Goal: Task Accomplishment & Management: Use online tool/utility

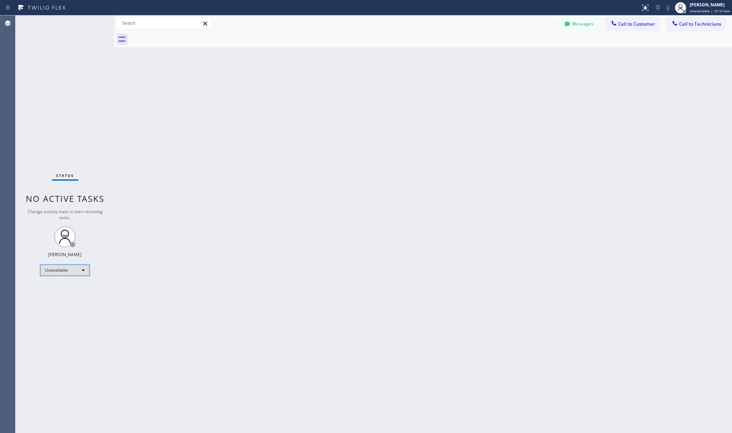
click at [76, 274] on div "Unavailable" at bounding box center [64, 270] width 49 height 11
click at [67, 287] on li "Available" at bounding box center [65, 289] width 48 height 8
drag, startPoint x: 247, startPoint y: 239, endPoint x: 311, endPoint y: 26, distance: 222.3
click at [249, 233] on div "Back to Dashboard Change Sender ID Customers Technicians AA [PERSON_NAME] [DATE…" at bounding box center [423, 225] width 618 height 418
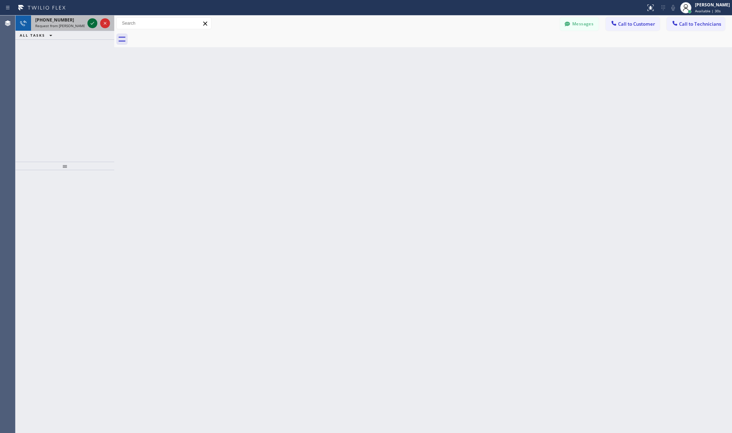
drag, startPoint x: 99, startPoint y: 21, endPoint x: 88, endPoint y: 23, distance: 11.4
click at [88, 23] on div at bounding box center [98, 24] width 25 height 16
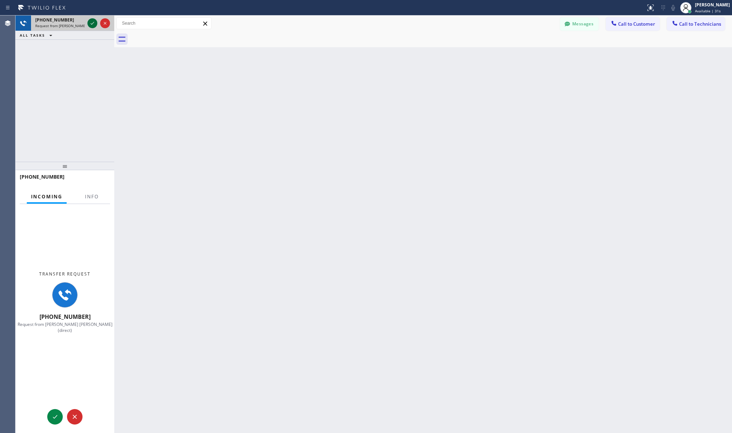
click at [88, 23] on icon at bounding box center [92, 23] width 8 height 8
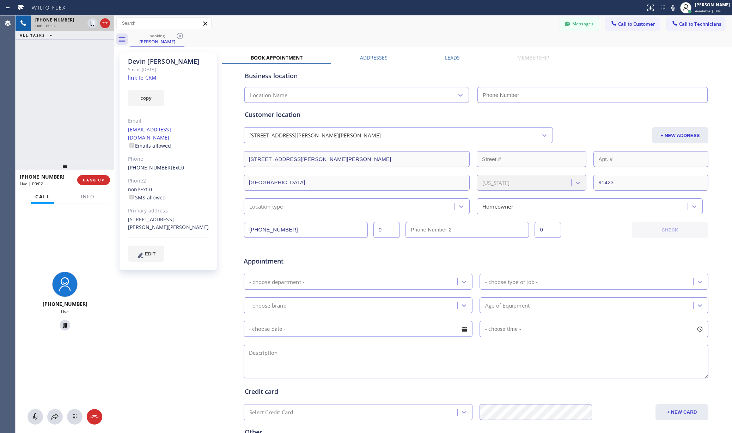
type input "[PHONE_NUMBER]"
click at [361, 29] on div "Messages Call to Customer Call to Technicians Outbound call Location Search loc…" at bounding box center [423, 23] width 618 height 12
click at [97, 418] on icon at bounding box center [95, 417] width 8 height 3
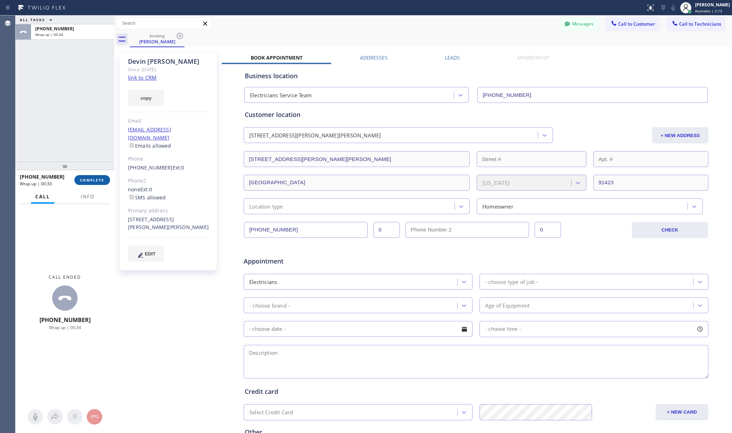
click at [92, 178] on span "COMPLETE" at bounding box center [92, 180] width 24 height 5
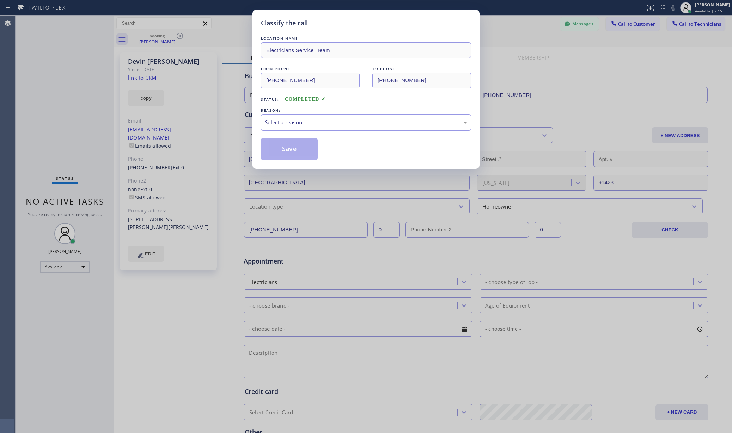
click at [326, 116] on div "Select a reason" at bounding box center [366, 122] width 210 height 17
click at [297, 153] on button "Save" at bounding box center [289, 149] width 57 height 23
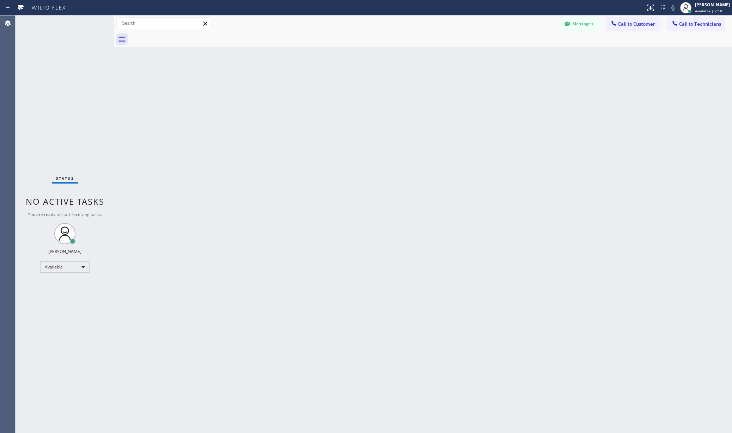
click at [58, 274] on div "Status No active tasks You are ready to start receiving tasks. [PERSON_NAME] Av…" at bounding box center [65, 225] width 99 height 418
click at [60, 270] on div "Available" at bounding box center [64, 267] width 49 height 11
click at [66, 292] on li "Unavailable" at bounding box center [65, 295] width 48 height 8
click at [209, 285] on div "Back to Dashboard Change Sender ID Customers Technicians AA [PERSON_NAME] [DATE…" at bounding box center [423, 225] width 618 height 418
